Goal: Transaction & Acquisition: Purchase product/service

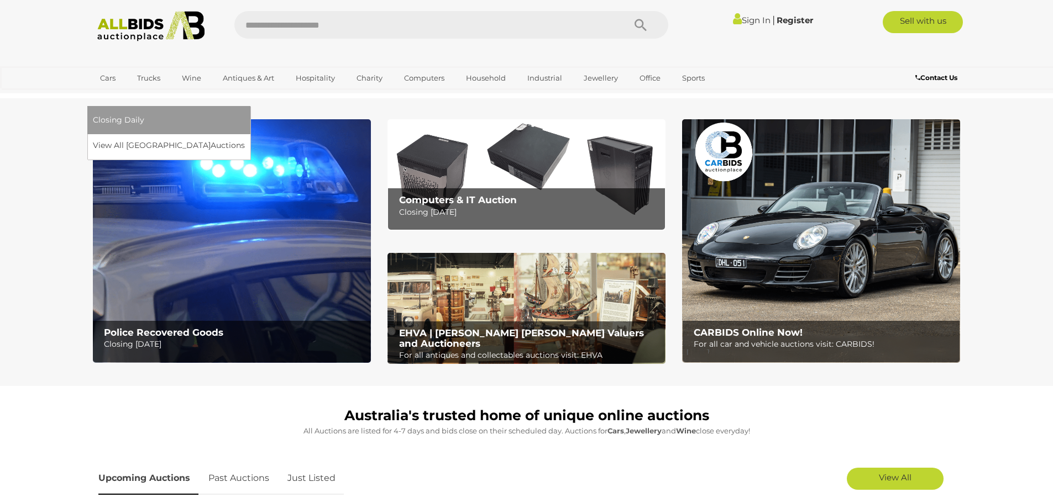
click at [186, 87] on link "[GEOGRAPHIC_DATA]" at bounding box center [139, 96] width 93 height 18
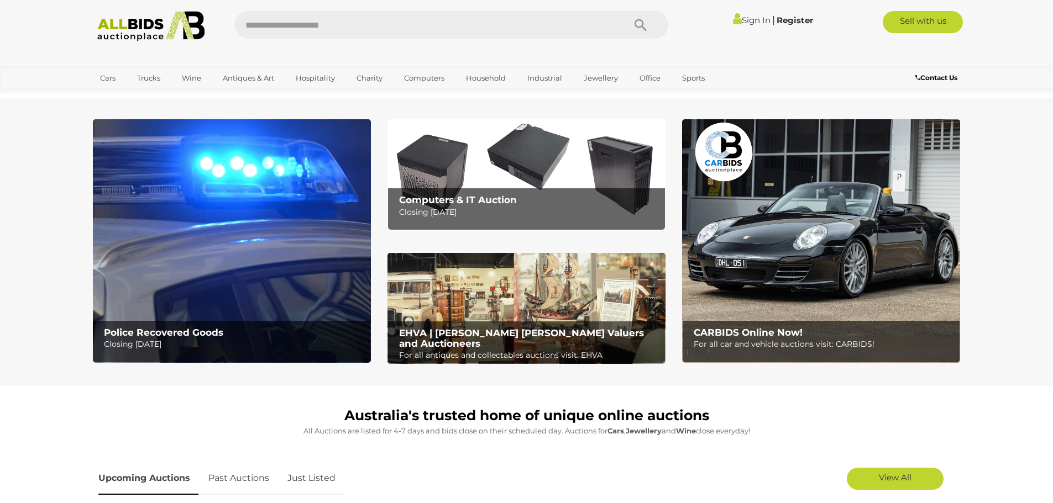
click at [332, 27] on input "text" at bounding box center [423, 25] width 379 height 28
type input "*******"
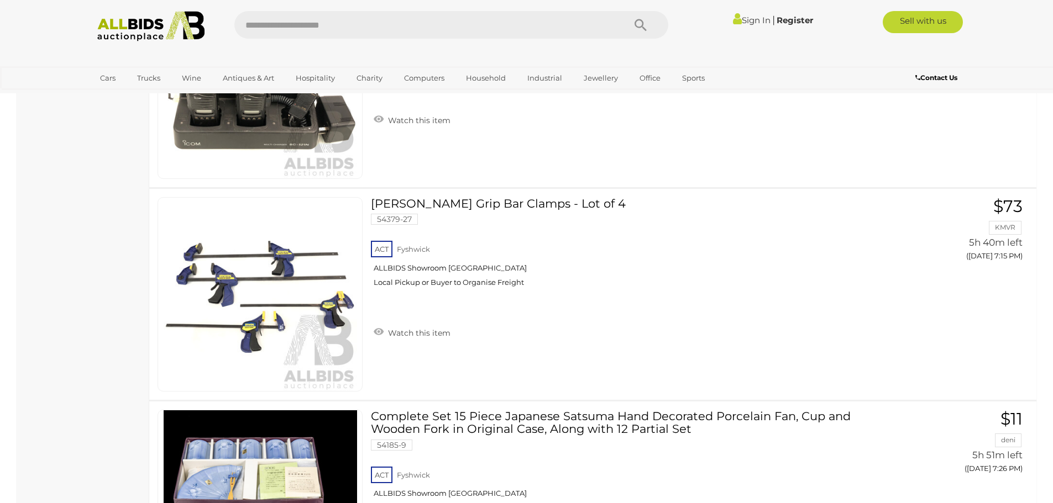
scroll to position [1713, 0]
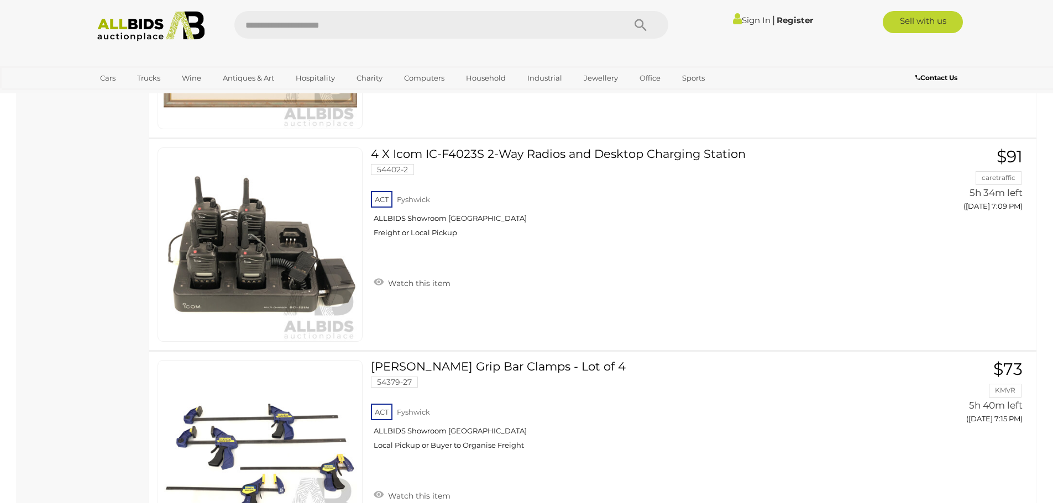
click at [369, 23] on input "text" at bounding box center [423, 25] width 379 height 28
type input "**********"
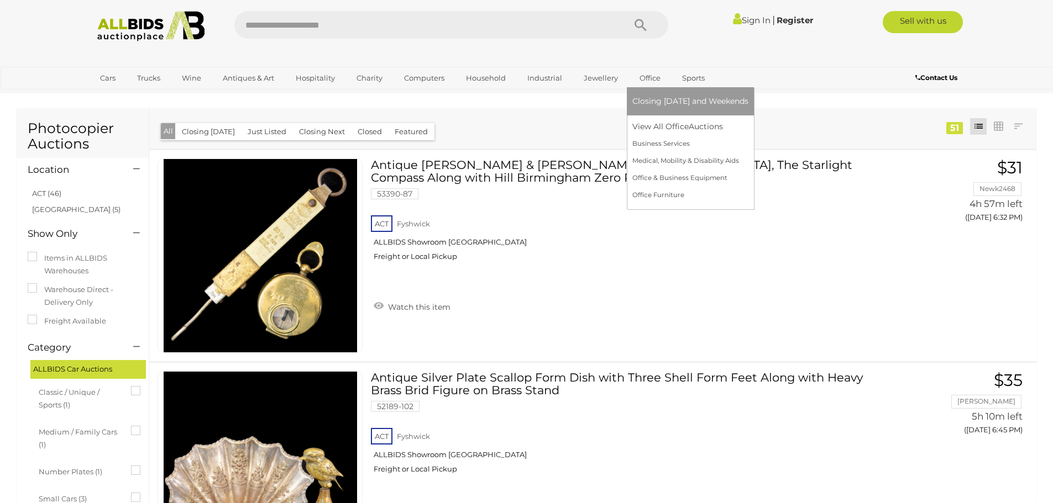
click at [652, 79] on link "Office" at bounding box center [649, 78] width 35 height 18
click at [682, 180] on link "Office & Business Equipment" at bounding box center [690, 178] width 116 height 17
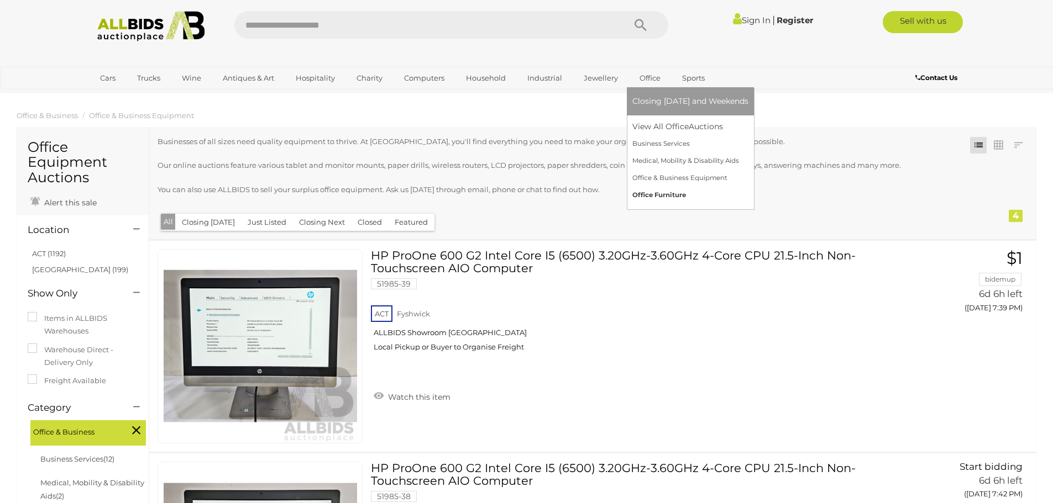
click at [654, 191] on link "Office Furniture" at bounding box center [690, 195] width 116 height 17
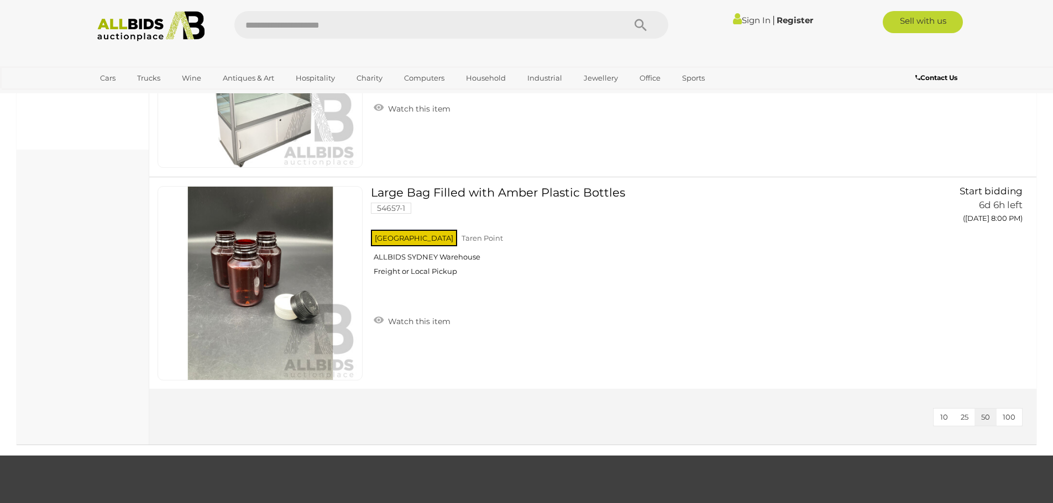
scroll to position [663, 0]
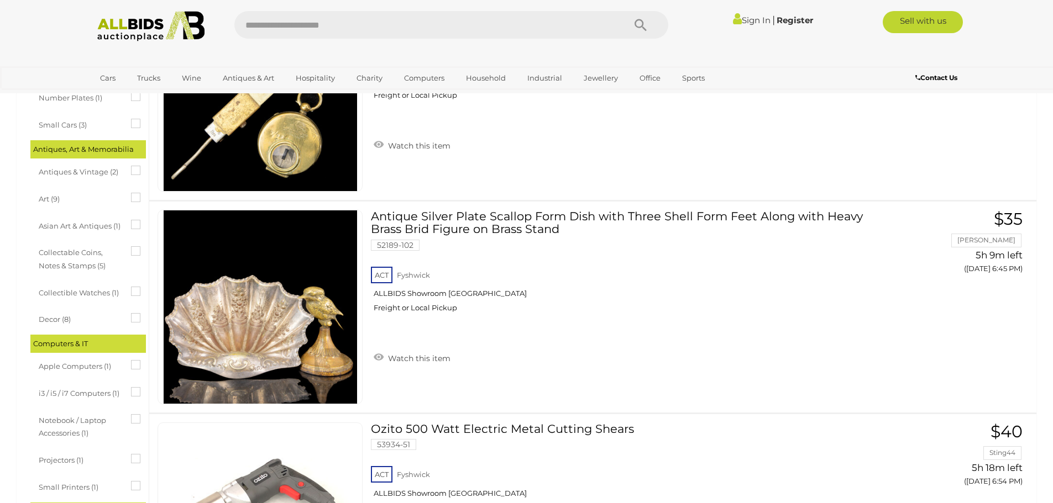
scroll to position [10846, 0]
